Goal: Feedback & Contribution: Submit feedback/report problem

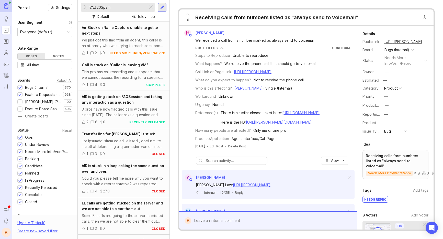
click at [151, 7] on div at bounding box center [151, 7] width 6 height 7
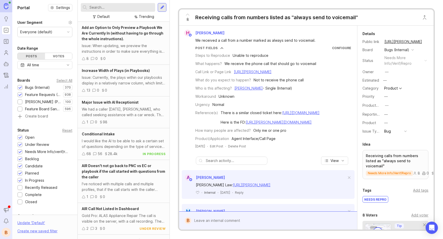
click at [117, 7] on input "text" at bounding box center [121, 8] width 64 height 6
type input "cut caller"
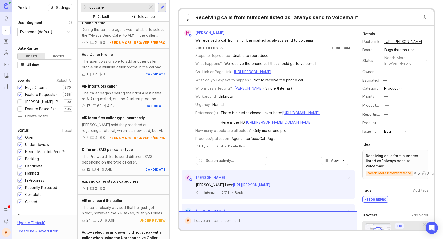
scroll to position [107, 0]
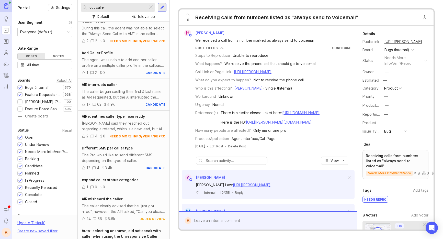
click at [103, 91] on div "The caller began spelling their first & last name as AIR requested, but the AI …" at bounding box center [124, 94] width 84 height 11
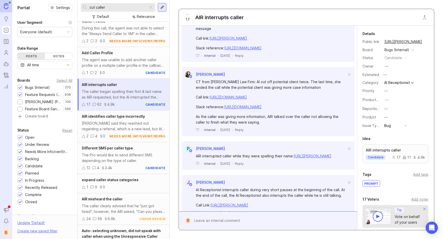
scroll to position [577, 0]
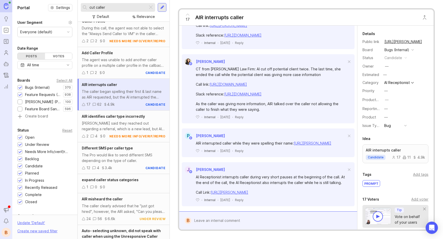
click at [234, 220] on div at bounding box center [271, 221] width 161 height 10
paste textarea "[URL][PERSON_NAME][DOMAIN_NAME]"
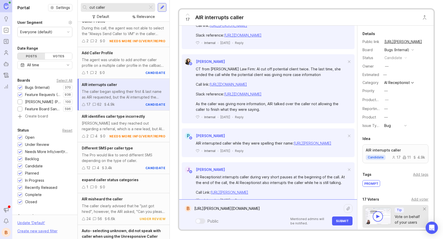
click at [195, 208] on textarea "[URL][PERSON_NAME][DOMAIN_NAME]" at bounding box center [267, 209] width 152 height 10
click at [232, 204] on textarea "AIR cut the gentleman off during their explanation of their case. (There was al…" at bounding box center [267, 205] width 152 height 15
click at [304, 208] on textarea "AIR cut the gentleman off during their explanation of their case. (There was al…" at bounding box center [267, 205] width 152 height 15
click at [336, 205] on textarea "AIR cut the gentleman off during their explanation of their case. (There was al…" at bounding box center [267, 205] width 152 height 15
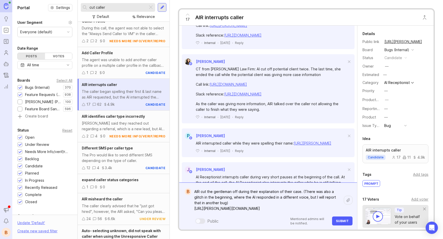
click at [291, 207] on textarea "AIR cut the gentleman off during their explanation of their case. (There was al…" at bounding box center [267, 200] width 152 height 27
click at [269, 204] on textarea "AIR cut the gentleman off during their explanation of their case. (There was al…" at bounding box center [267, 200] width 152 height 27
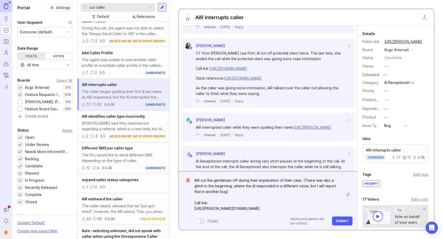
paste textarea "[URL][PERSON_NAME]"
type textarea "AIR cut the gentleman off during their explanation of their case. (There was al…"
click at [345, 218] on button "Submit" at bounding box center [342, 220] width 20 height 9
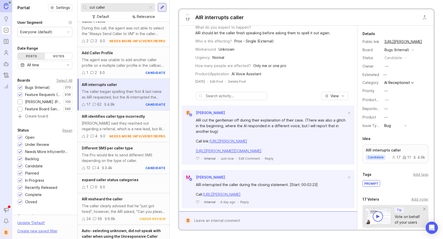
scroll to position [99, 0]
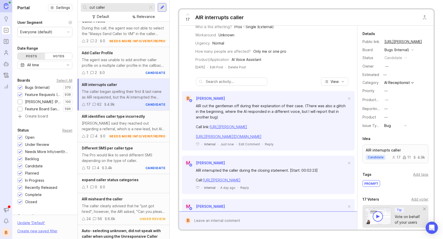
click at [152, 7] on div at bounding box center [151, 7] width 6 height 7
click at [145, 7] on input "text" at bounding box center [121, 8] width 64 height 6
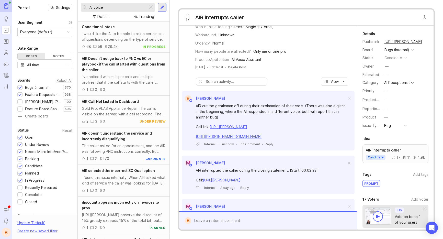
type input "AI voice"
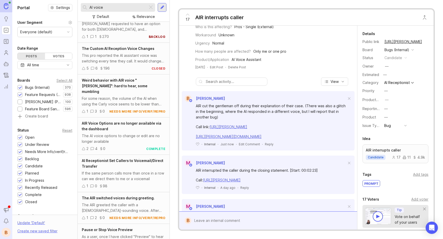
scroll to position [86, 0]
click at [129, 62] on div "This pro reported the AI assistant voice was switching every time they call. It…" at bounding box center [124, 57] width 84 height 11
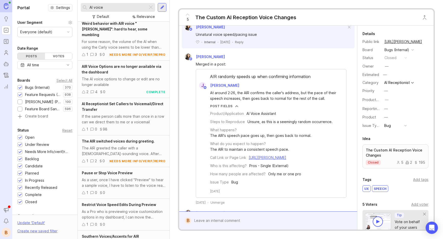
scroll to position [143, 0]
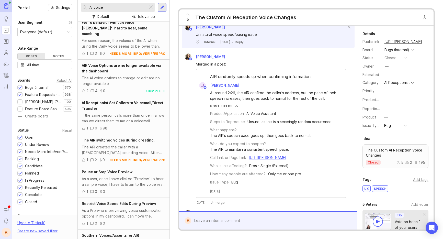
click at [132, 144] on div "The AIR greeted the caller with a [DEMOGRAPHIC_DATA]-sounding voice. After the …" at bounding box center [124, 149] width 84 height 11
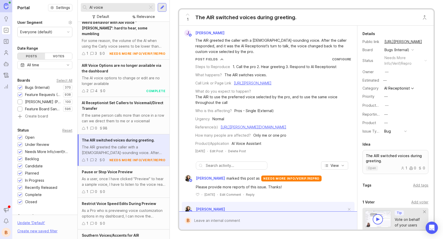
scroll to position [48, 0]
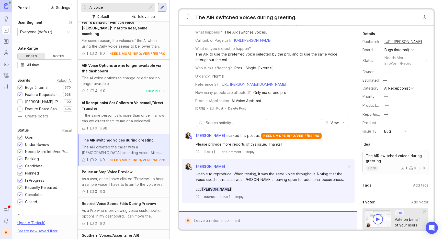
click at [228, 219] on div at bounding box center [271, 221] width 161 height 10
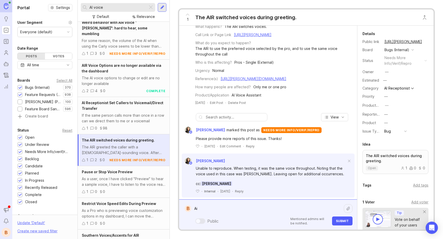
type textarea "A"
paste textarea "[URL][PERSON_NAME]"
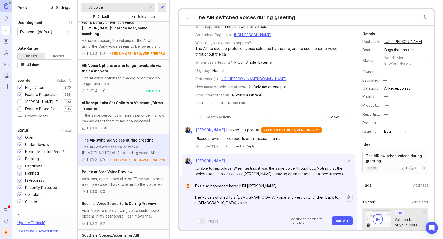
type textarea "This also happened here: [URL][PERSON_NAME] The voice switched to a [DEMOGRAPHI…"
click at [335, 220] on button "Submit" at bounding box center [342, 220] width 20 height 9
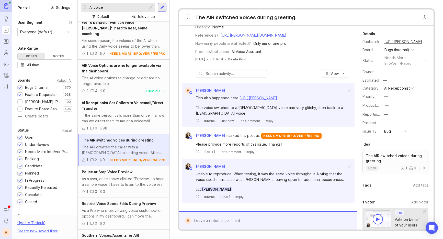
scroll to position [97, 0]
